Goal: Find specific page/section: Find specific page/section

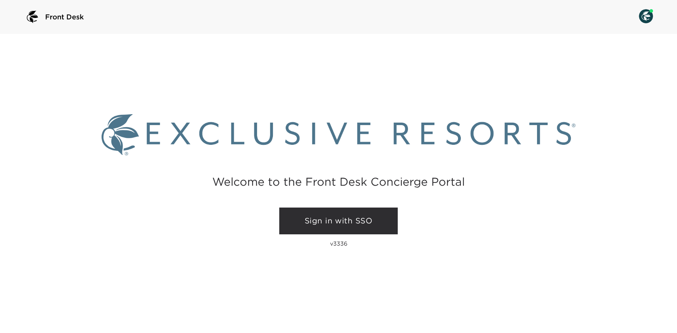
click at [335, 217] on link "Sign in with SSO" at bounding box center [338, 221] width 119 height 27
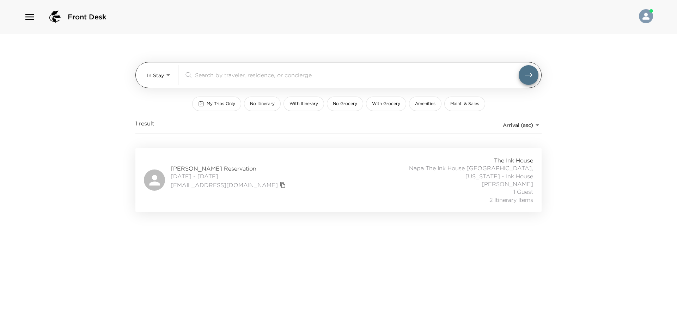
click at [162, 77] on body "Front Desk In Stay In-Stay ​ My Trips Only No Itinerary With Itinerary No Groce…" at bounding box center [338, 166] width 677 height 333
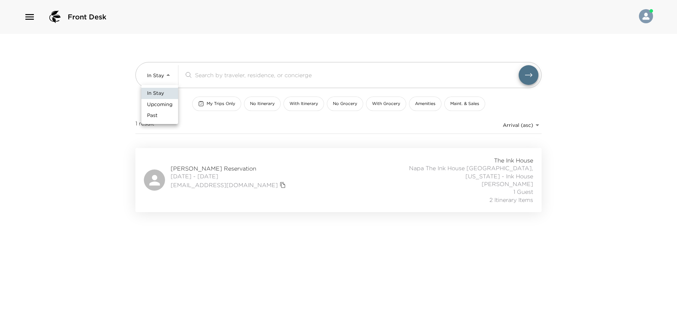
click at [159, 116] on li "Past" at bounding box center [159, 115] width 37 height 11
type input "Past"
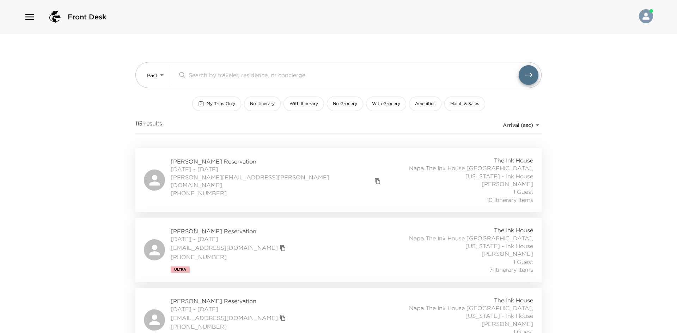
click at [515, 126] on body "Front Desk Past Past ​ My Trips Only No Itinerary With Itinerary No Grocery Wit…" at bounding box center [338, 166] width 677 height 333
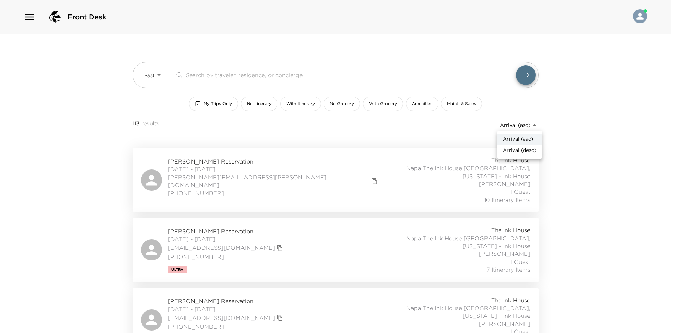
click at [514, 145] on li "Arrival (desc)" at bounding box center [519, 150] width 45 height 11
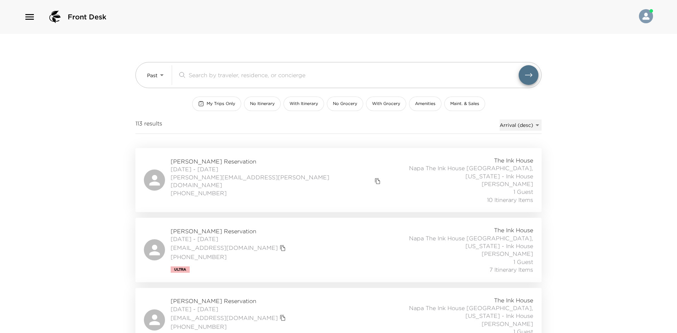
type input "reservations_prod_arrival_desc"
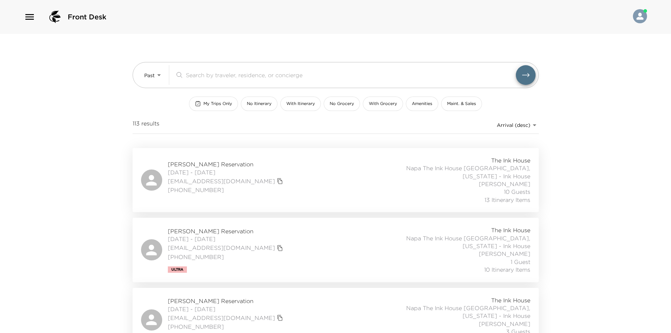
click at [297, 232] on div "Jerry Kelly Reservation 09/21/2025 - 09/25/2025 movingdaze@aol.com (608) 358-69…" at bounding box center [335, 249] width 389 height 47
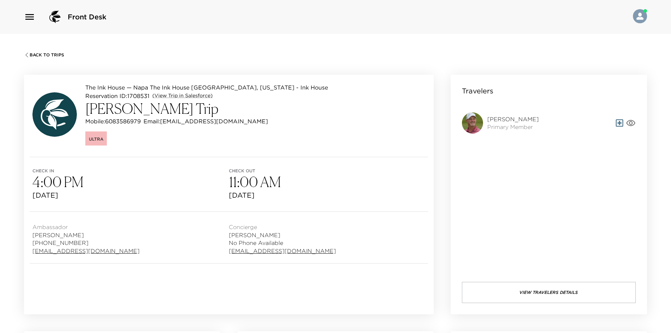
click at [629, 121] on icon "button" at bounding box center [631, 123] width 9 height 6
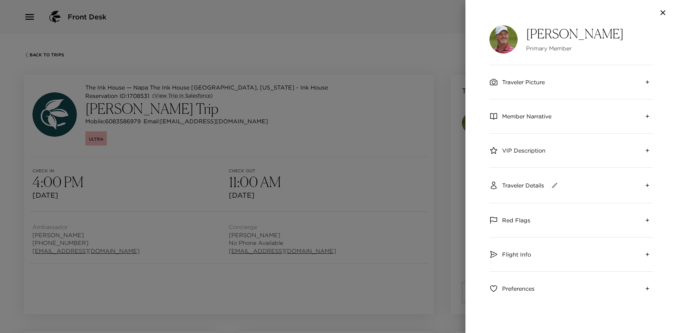
click at [204, 97] on div at bounding box center [338, 166] width 677 height 333
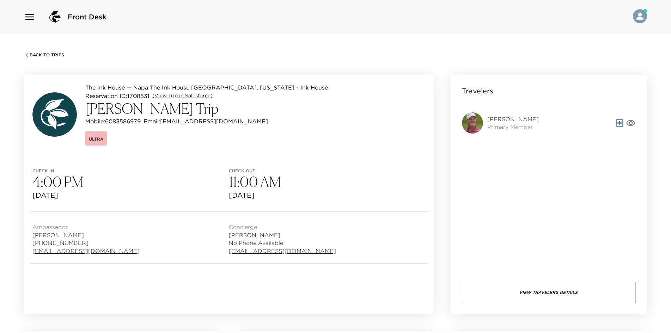
click at [197, 97] on link "(View Trip in Salesforce)" at bounding box center [182, 95] width 60 height 7
